Goal: Task Accomplishment & Management: Complete application form

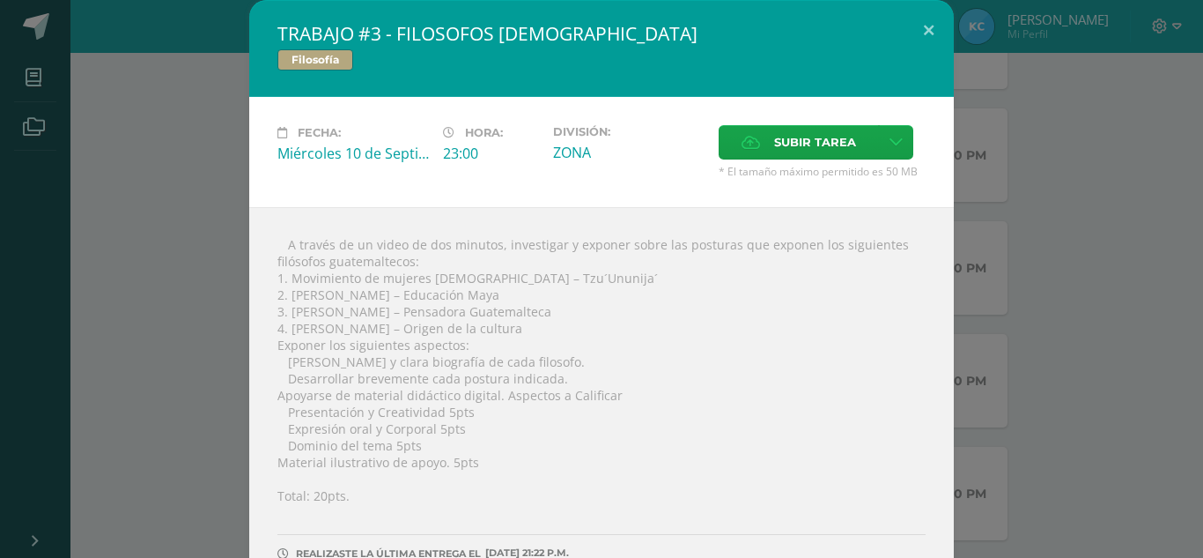
scroll to position [65, 0]
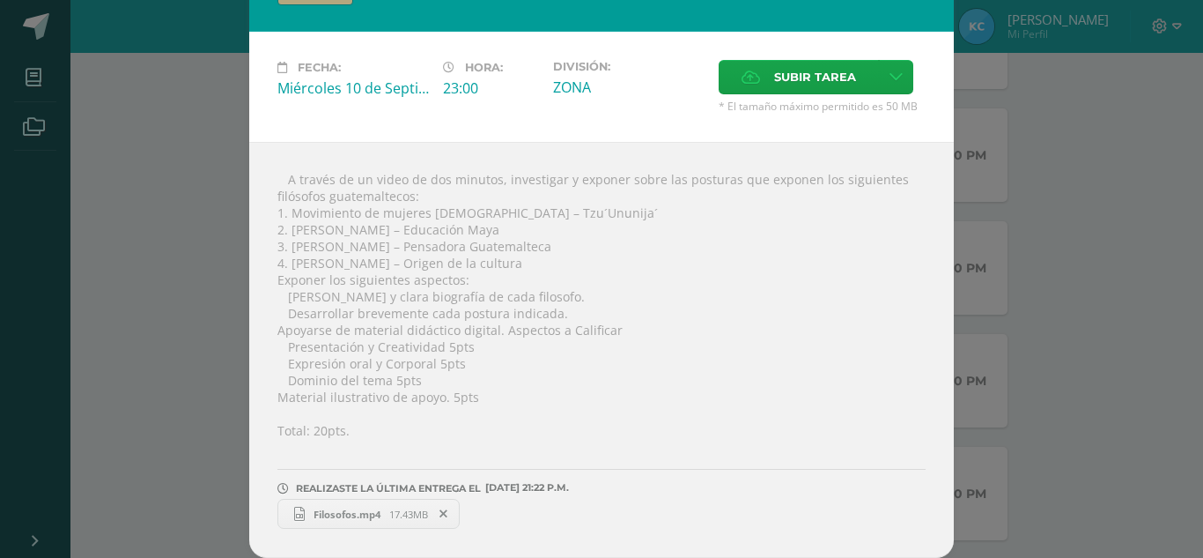
click at [947, 182] on div " A través de un video de dos minutos, investigar y exponer sobre las posturas …" at bounding box center [601, 350] width 705 height 416
click at [1102, 205] on div "TRABAJO #3 - FILOSOFOS [DEMOGRAPHIC_DATA] Filosofía Fecha: [DATE] Hora: 23:00 D…" at bounding box center [601, 246] width 1189 height 623
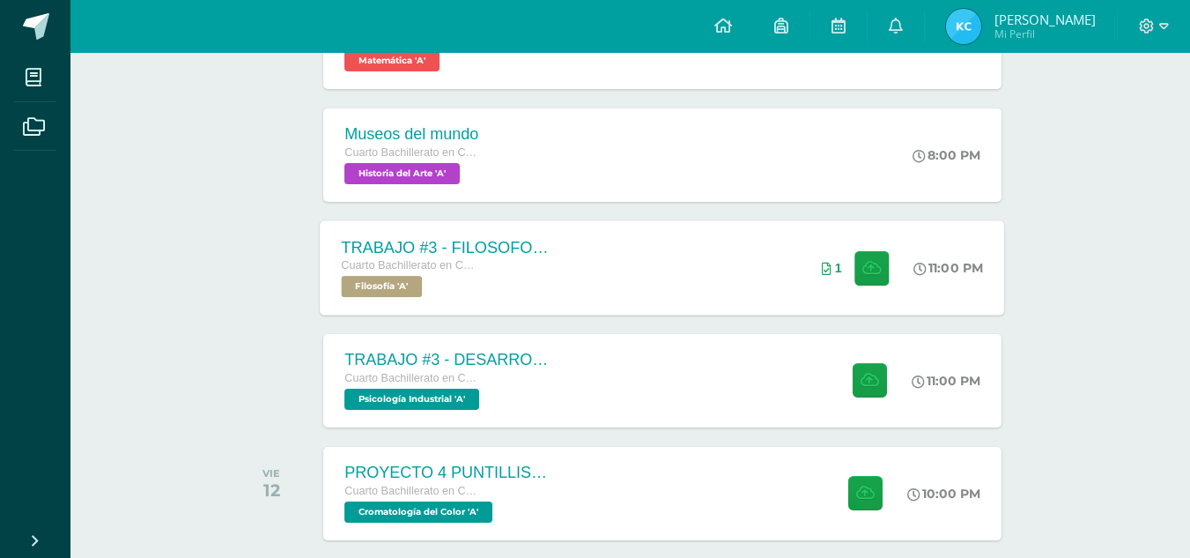
click at [559, 236] on div "TRABAJO #3 - FILOSOFOS [DEMOGRAPHIC_DATA] Cuarto Bachillerato en CCLL con Orien…" at bounding box center [449, 267] width 256 height 94
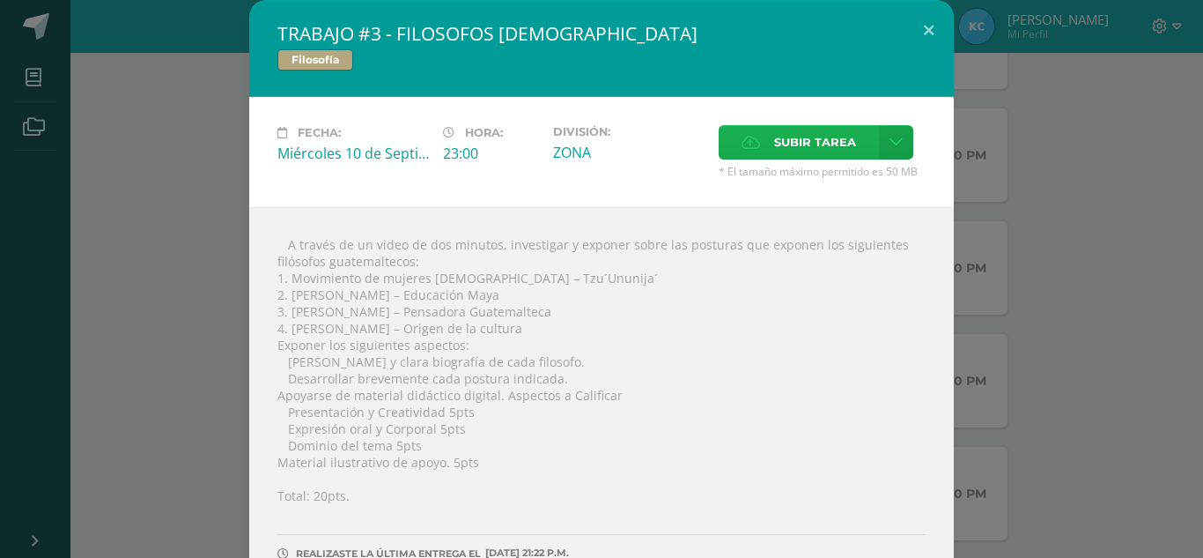
click at [774, 142] on span "Subir tarea" at bounding box center [815, 142] width 82 height 33
click at [0, 0] on input "Subir tarea" at bounding box center [0, 0] width 0 height 0
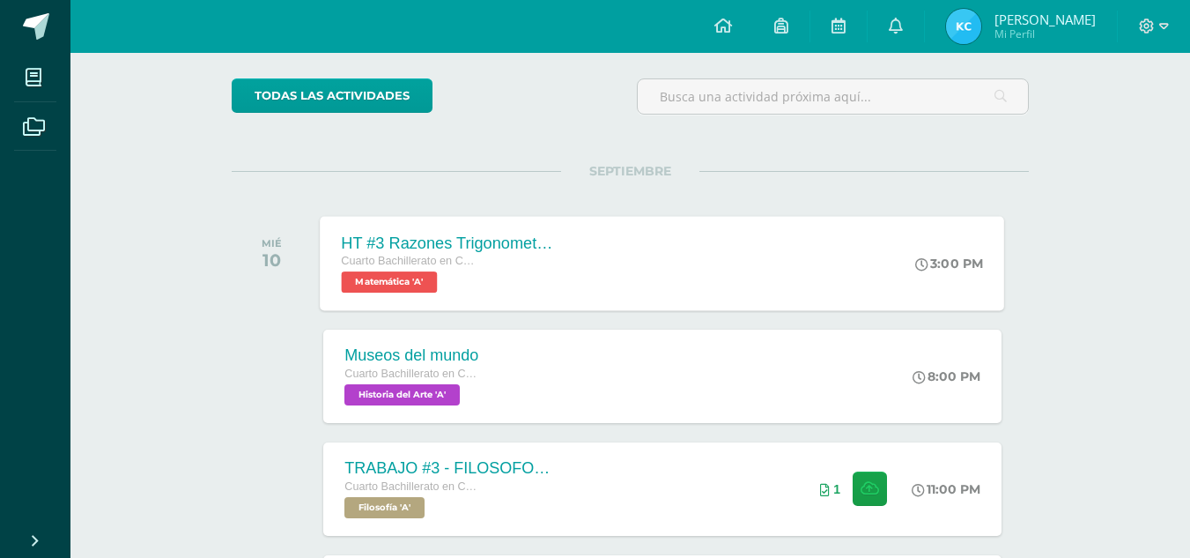
scroll to position [264, 0]
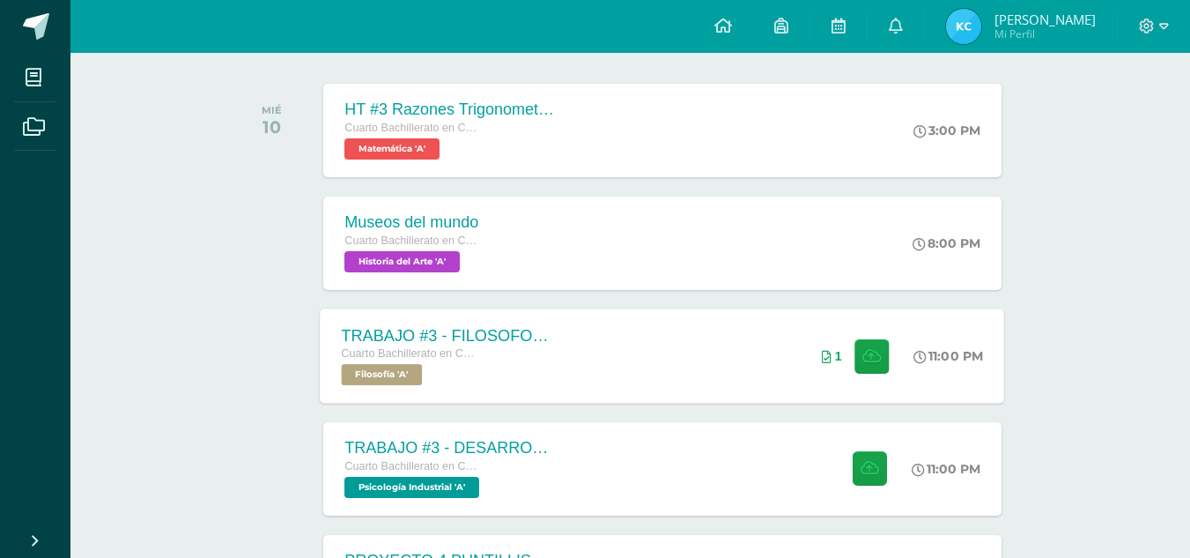
click at [731, 341] on div "TRABAJO #3 - FILOSOFOS GUATEMALTECOS Cuarto Bachillerato en CCLL con Orientació…" at bounding box center [663, 355] width 685 height 94
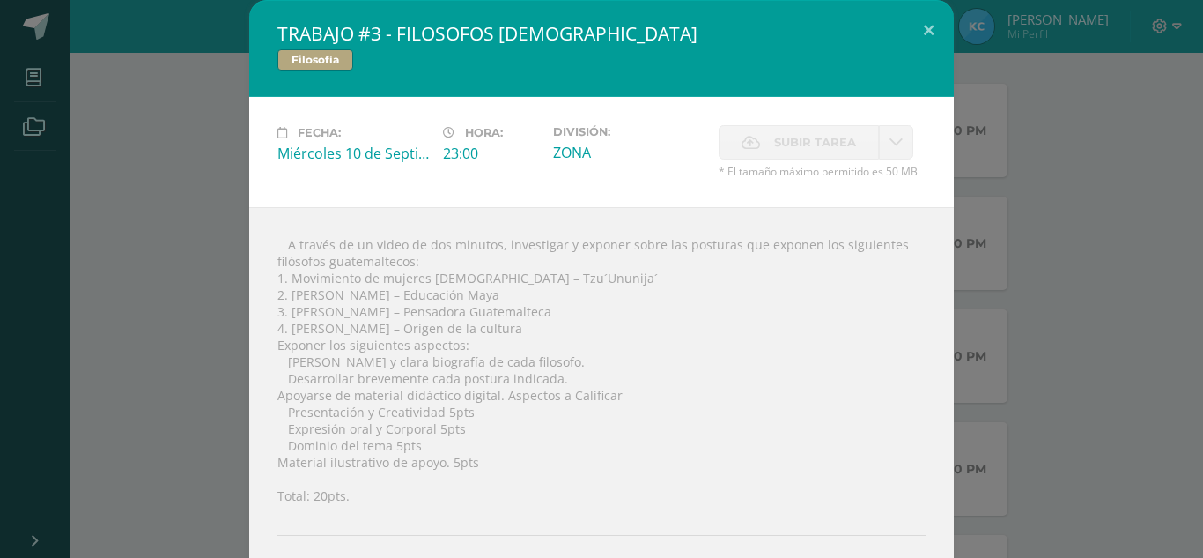
click at [1095, 240] on div "TRABAJO #3 - FILOSOFOS [DEMOGRAPHIC_DATA] Filosofía Fecha: [DATE] Hora: 23:00 D…" at bounding box center [601, 333] width 1189 height 666
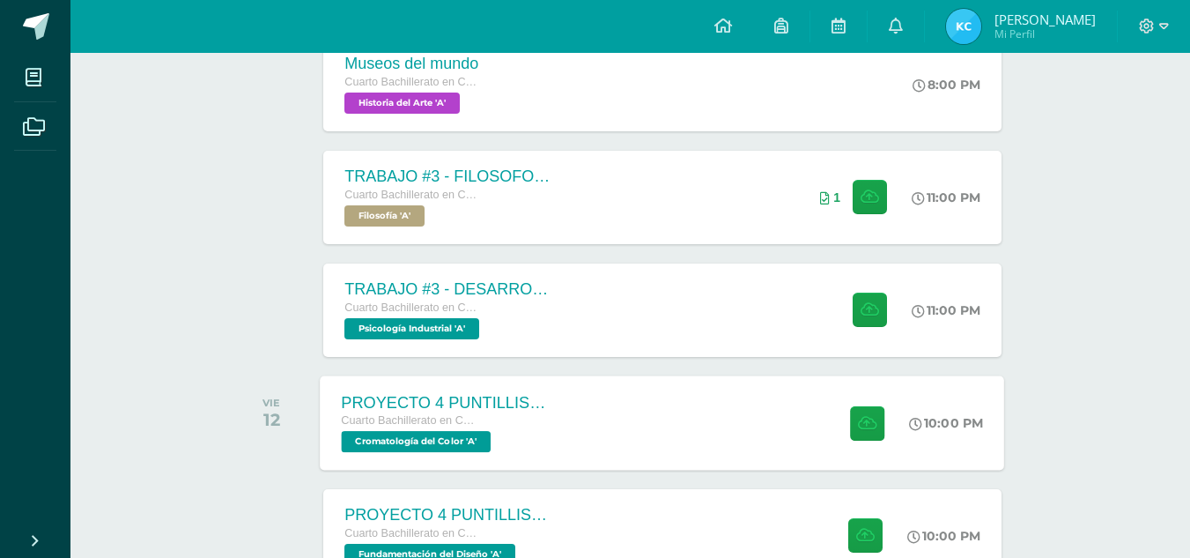
scroll to position [441, 0]
